Goal: Check status: Check status

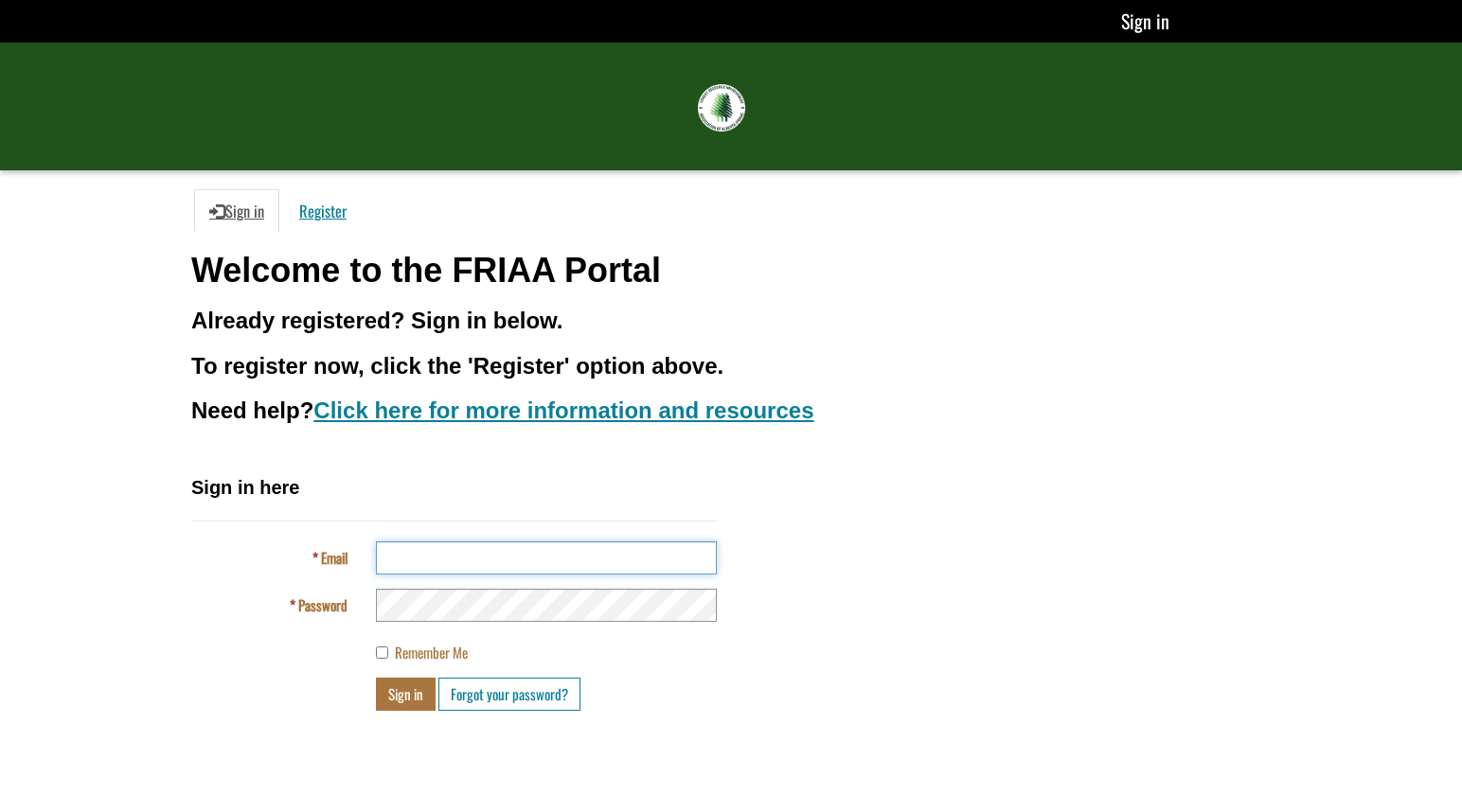
click at [534, 553] on input "Email" at bounding box center [547, 558] width 341 height 33
type input "**********"
click at [376, 677] on button "Sign in" at bounding box center [406, 694] width 60 height 33
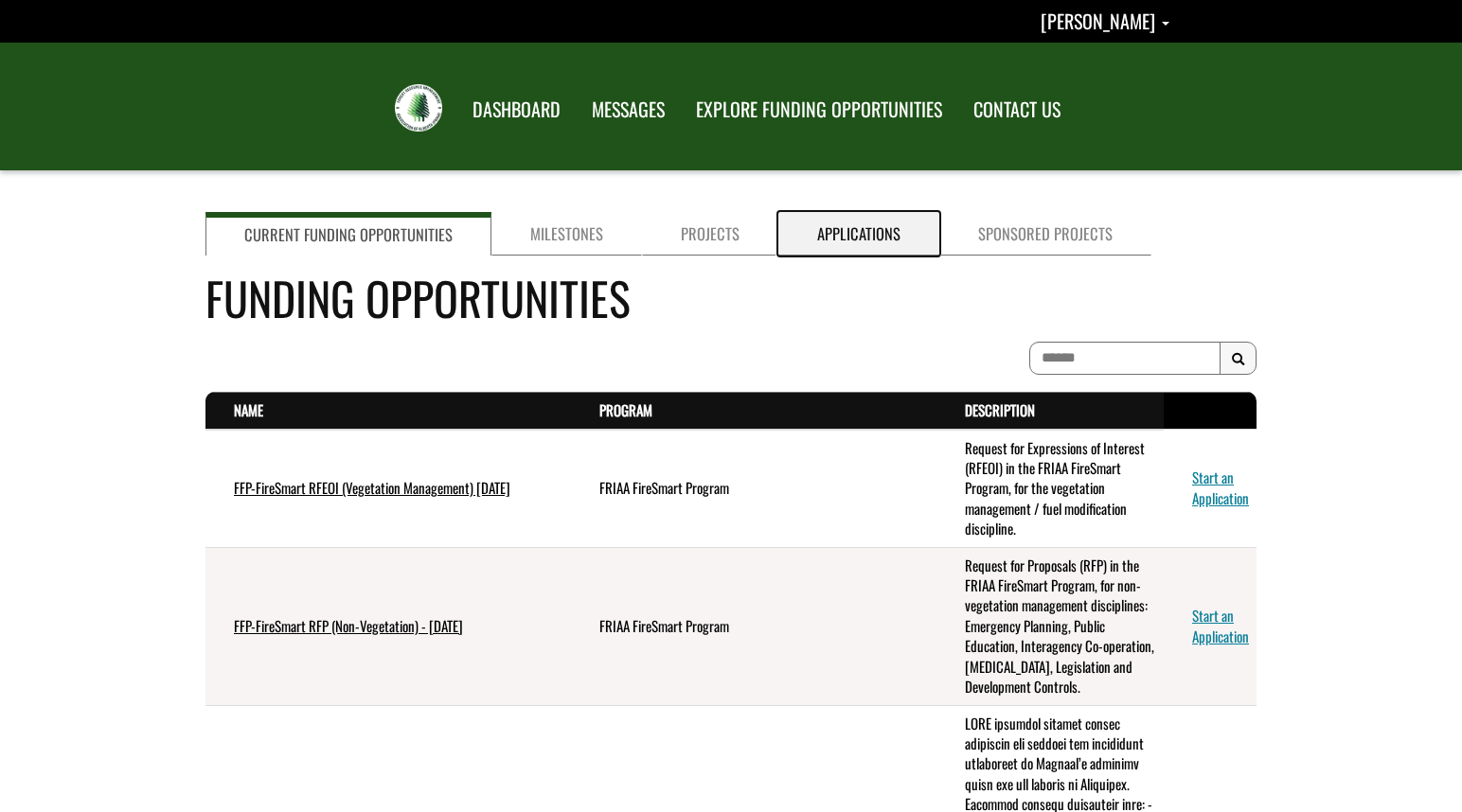
click at [870, 236] on link "Applications" at bounding box center [859, 234] width 161 height 44
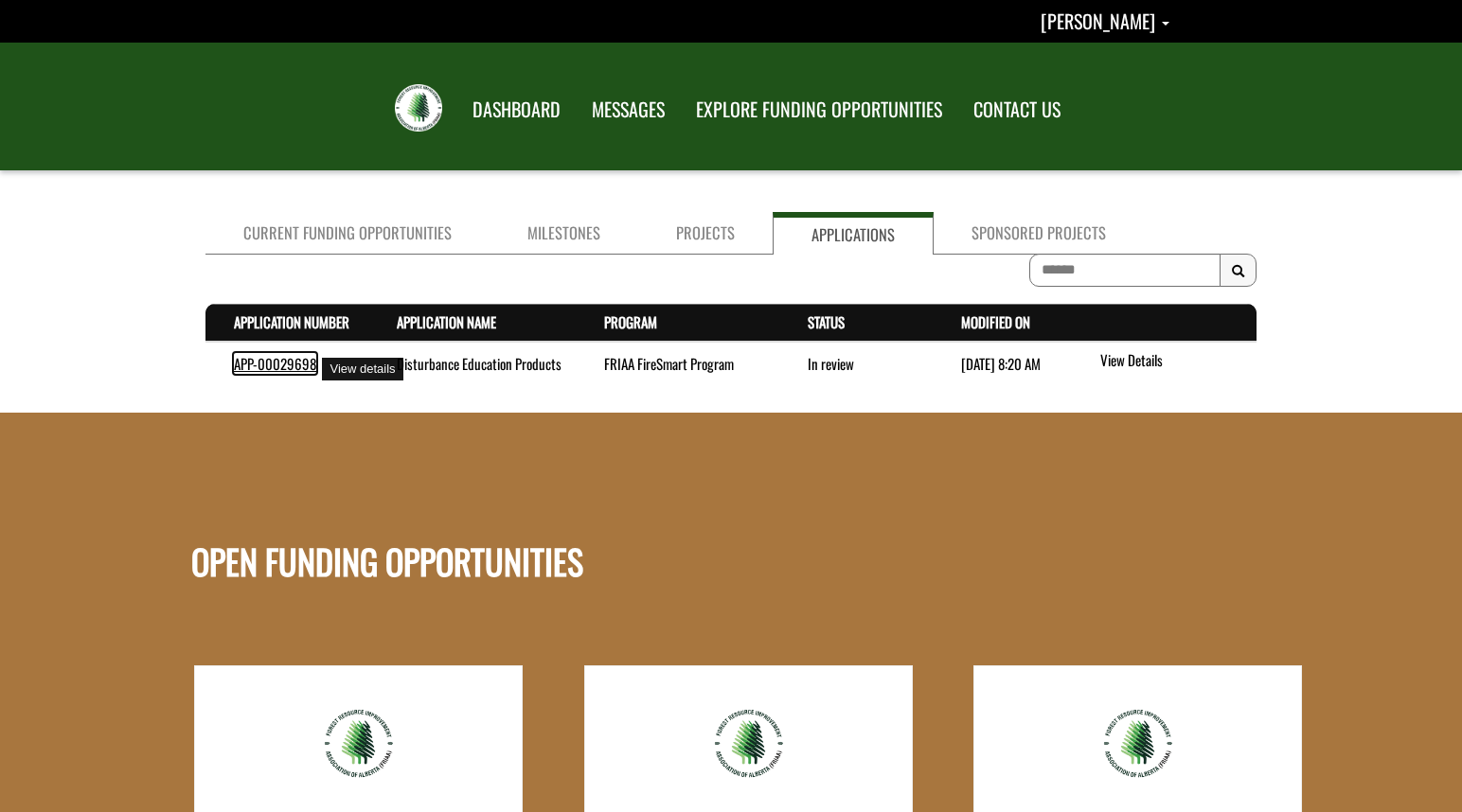
click at [261, 361] on link "APP-00029698" at bounding box center [274, 362] width 82 height 20
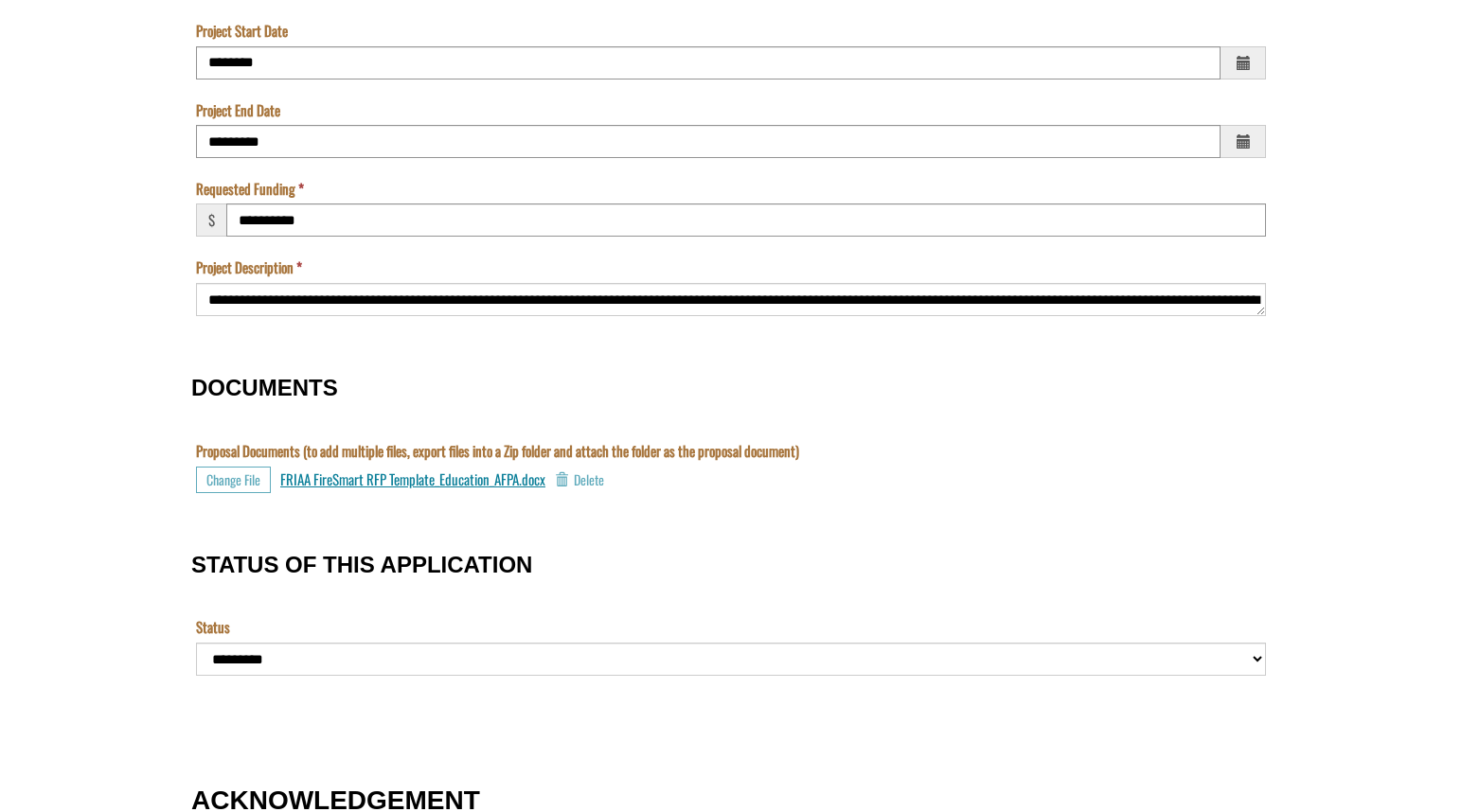
scroll to position [1703, 0]
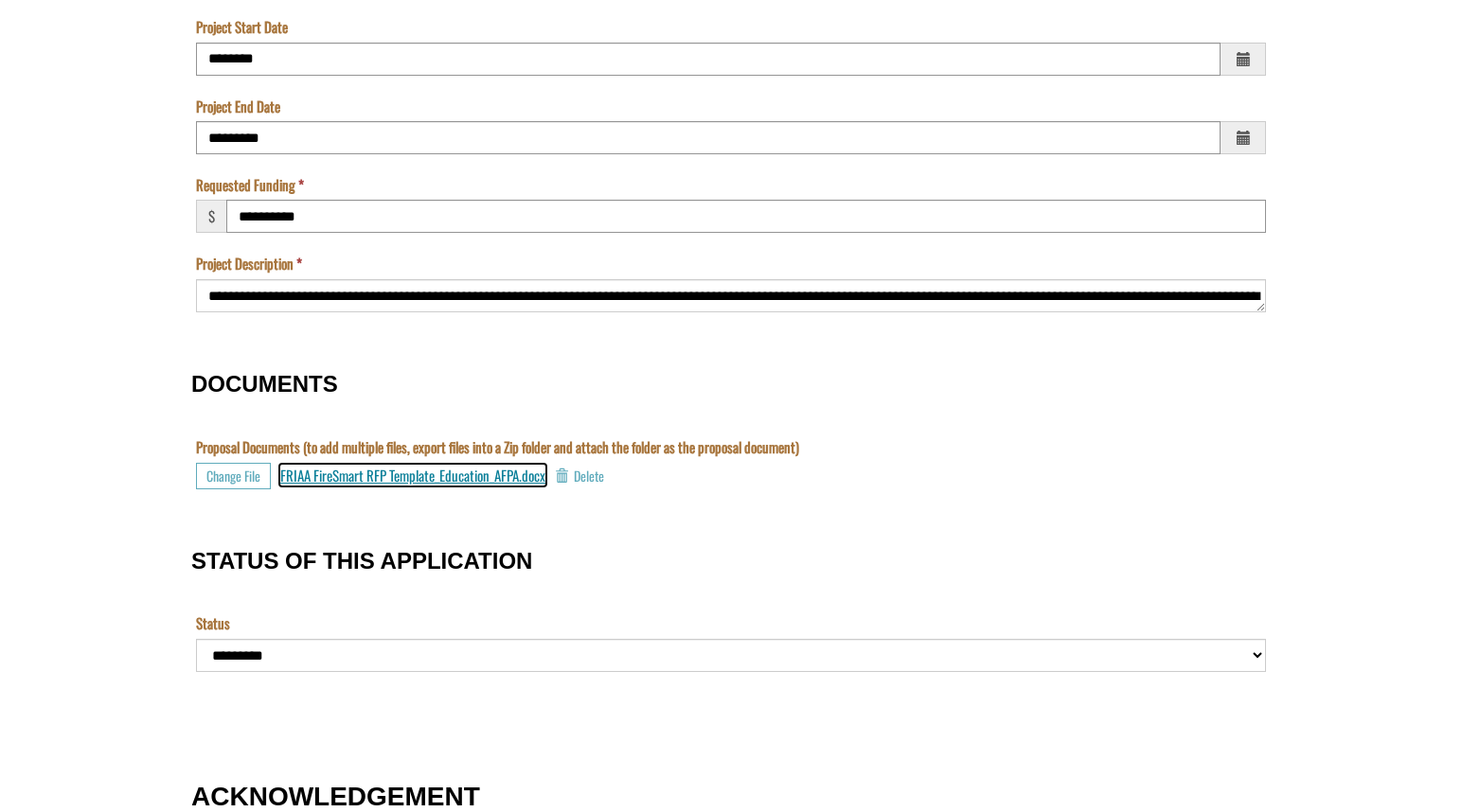
click at [412, 478] on span "FRIAA FireSmart RFP Template_Education_AFPA.docx" at bounding box center [412, 474] width 265 height 20
click at [1206, 463] on div "FRIAA FireSmart RFP Template_Education_AFPA.docx No file selected Delete" at bounding box center [763, 475] width 966 height 26
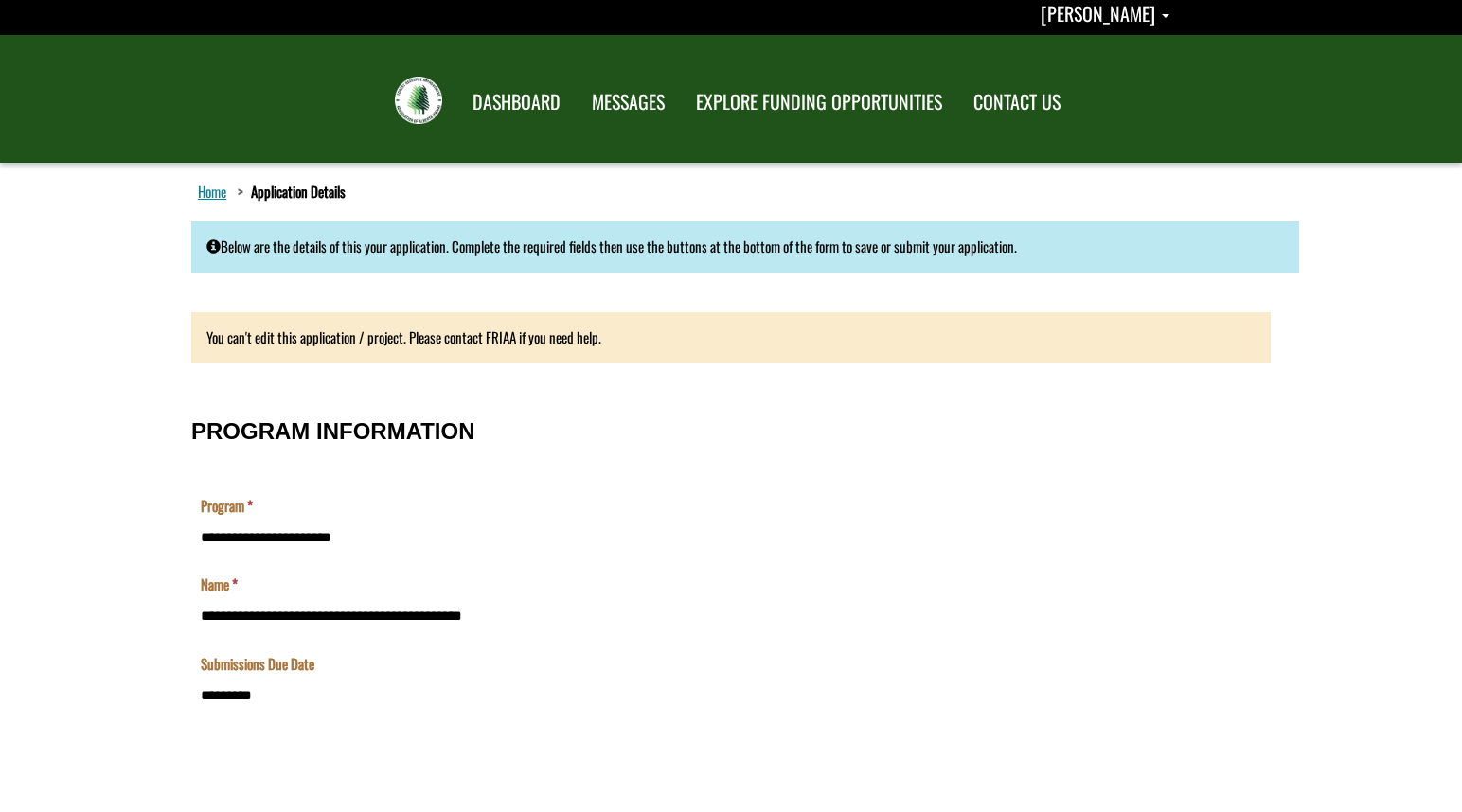
scroll to position [0, 0]
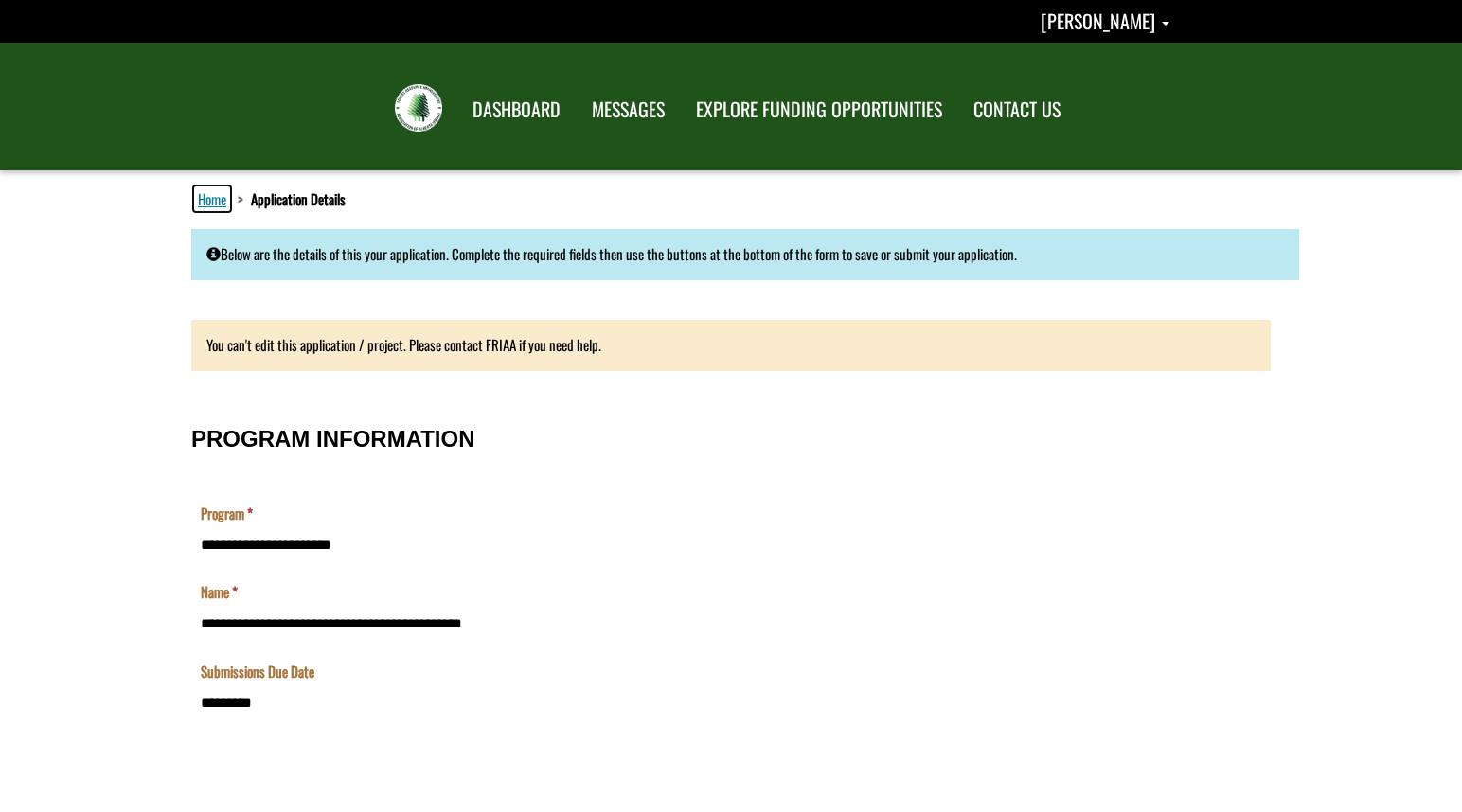
click at [222, 197] on link "Home" at bounding box center [211, 198] width 36 height 24
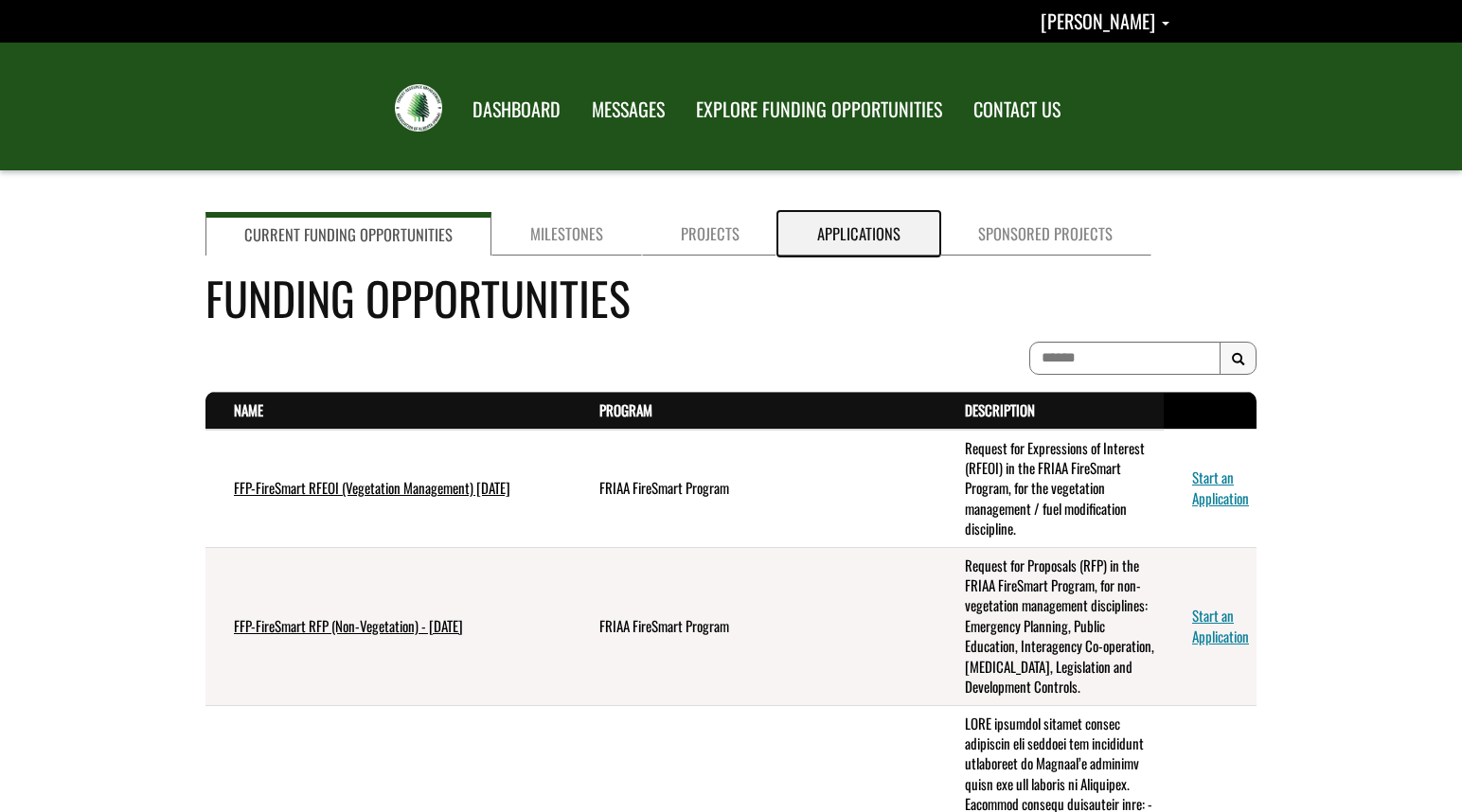
click at [874, 225] on link "Applications" at bounding box center [859, 234] width 161 height 44
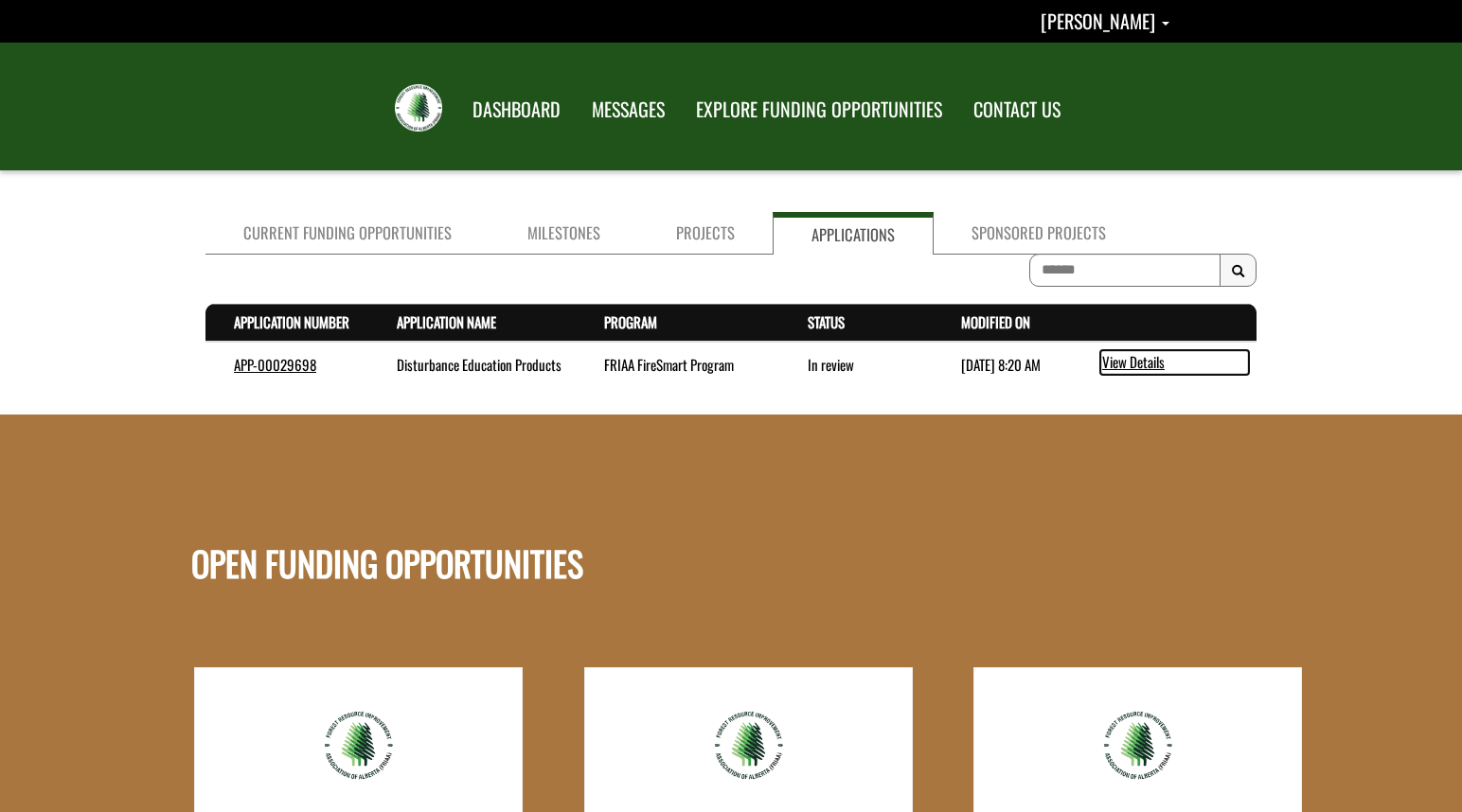
click at [1128, 359] on link "View Details" at bounding box center [1174, 361] width 148 height 24
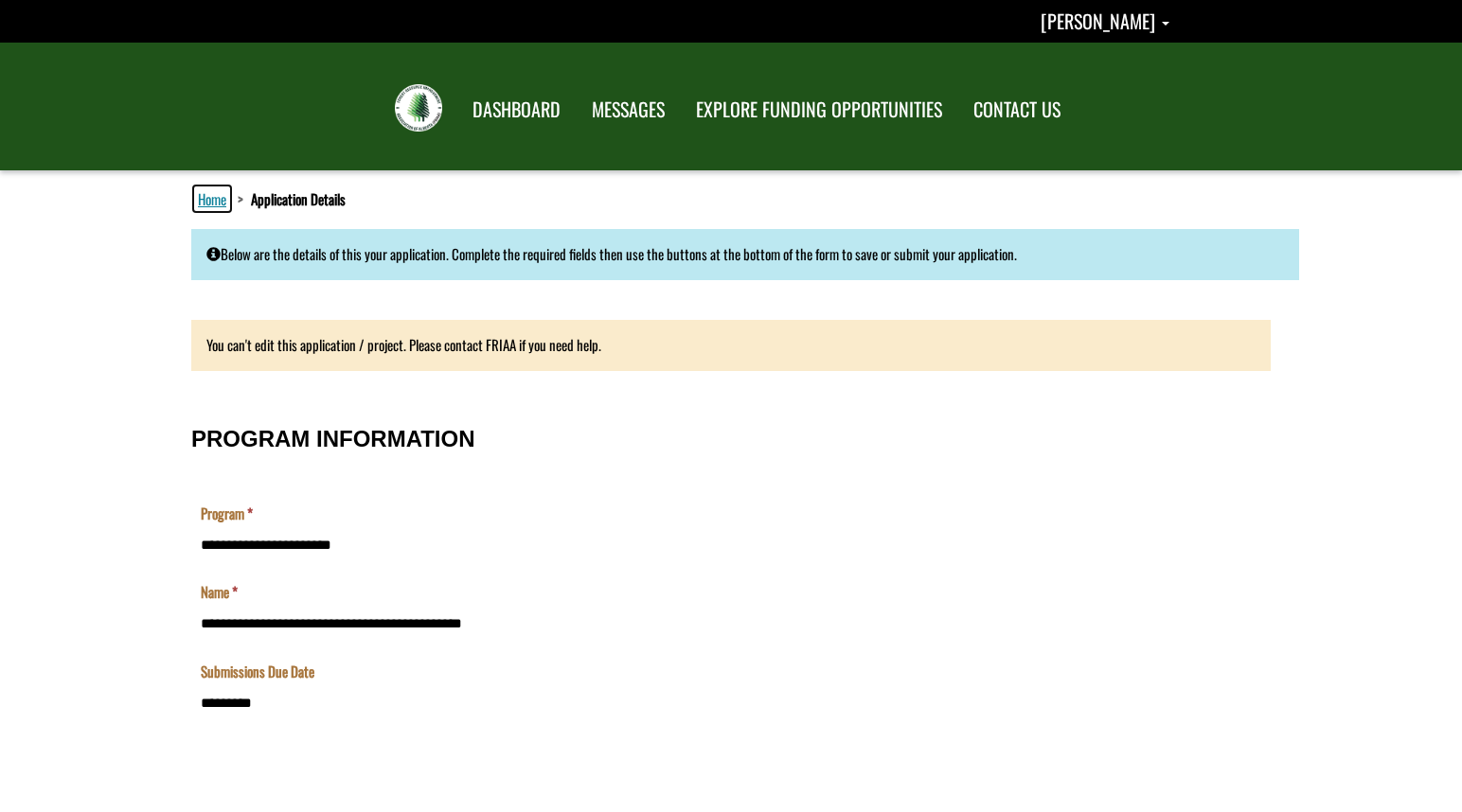
click at [225, 203] on link "Home" at bounding box center [211, 198] width 36 height 24
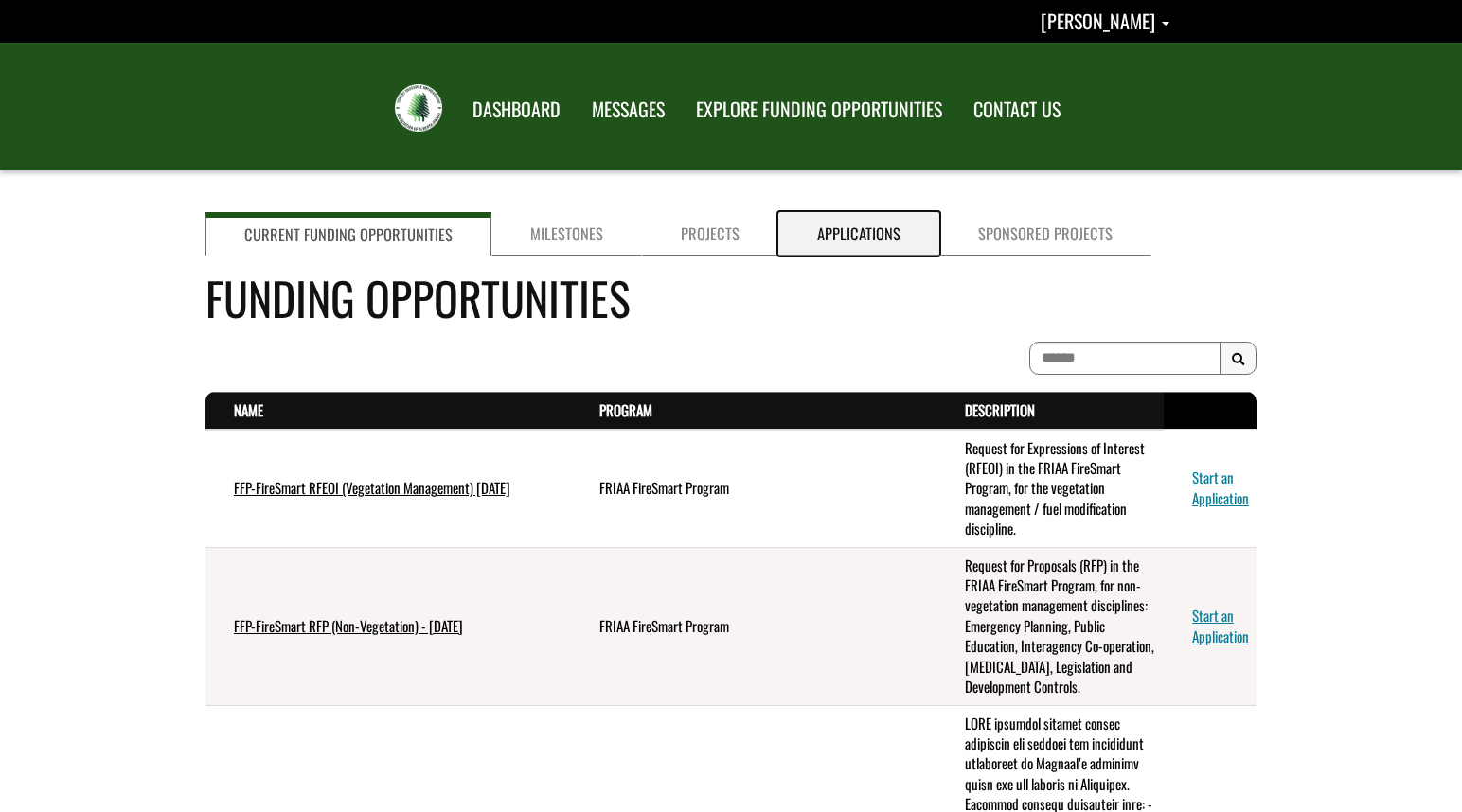
click at [883, 225] on link "Applications" at bounding box center [859, 234] width 161 height 44
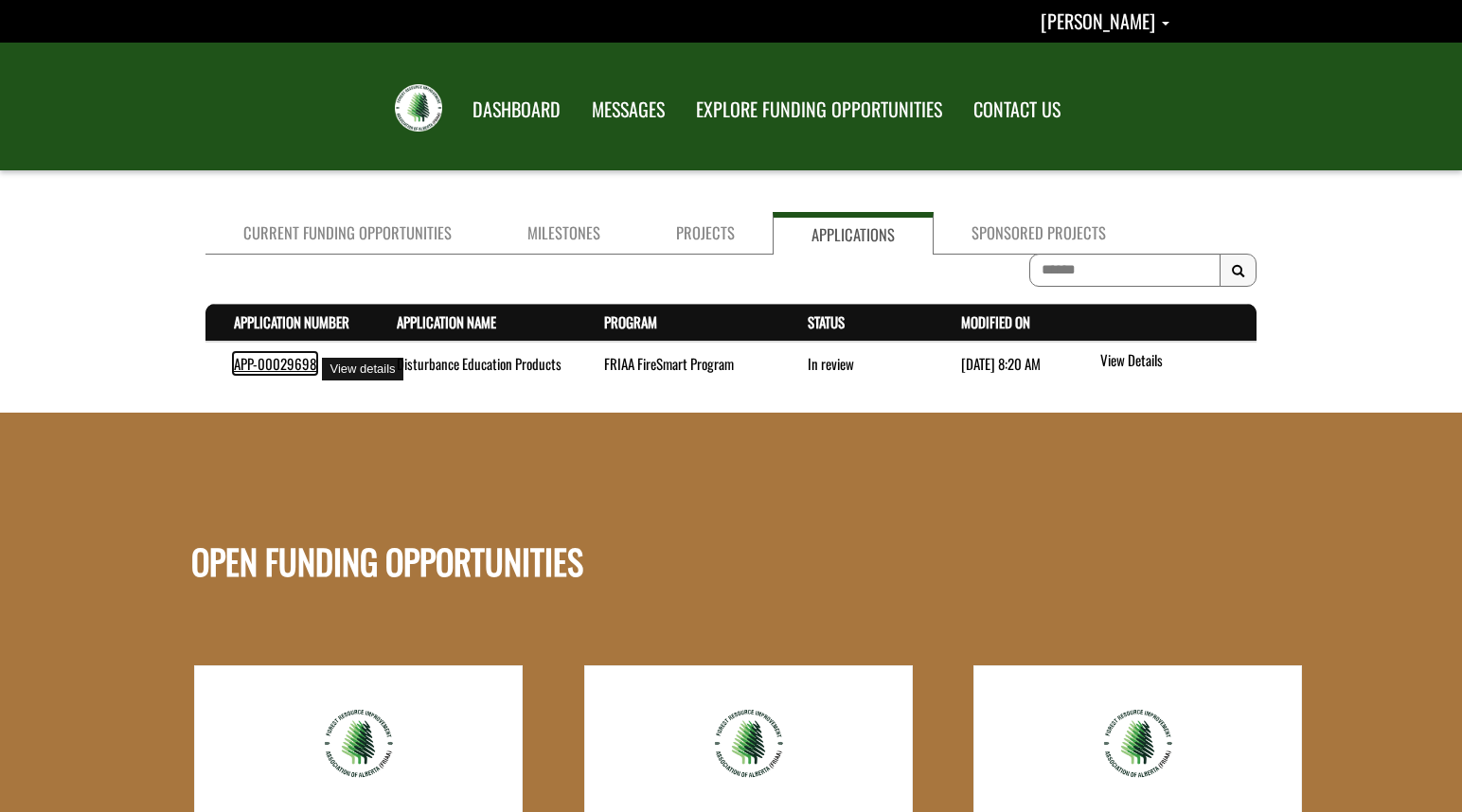
click at [287, 372] on link "APP-00029698" at bounding box center [274, 362] width 82 height 20
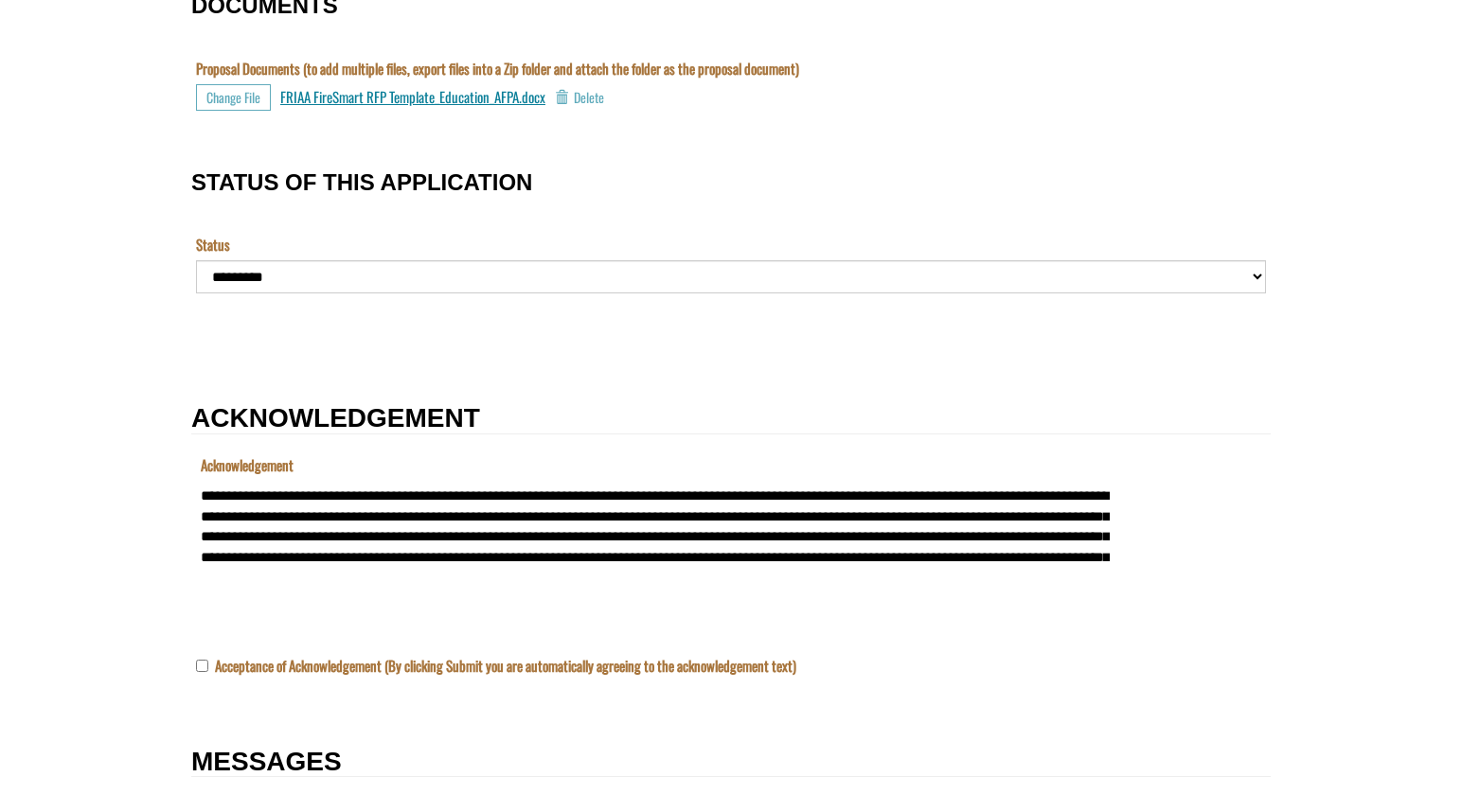
scroll to position [1892, 0]
